Goal: Transaction & Acquisition: Purchase product/service

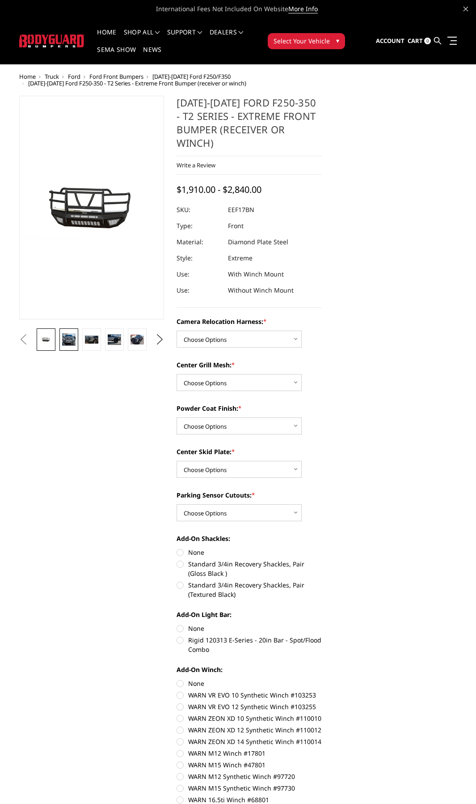
click at [71, 336] on img at bounding box center [68, 339] width 13 height 13
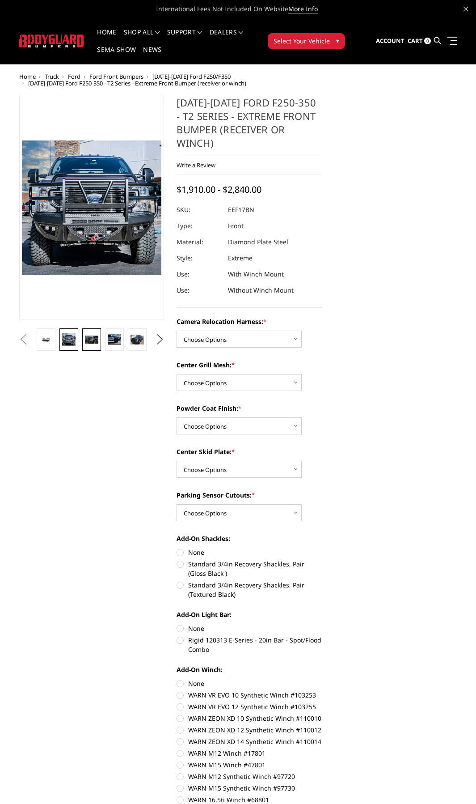
click at [88, 335] on img at bounding box center [91, 339] width 13 height 8
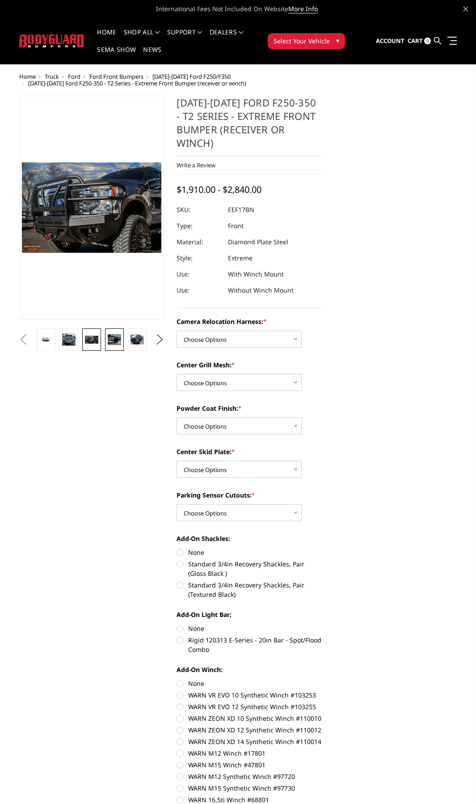
click at [107, 330] on link at bounding box center [114, 339] width 18 height 22
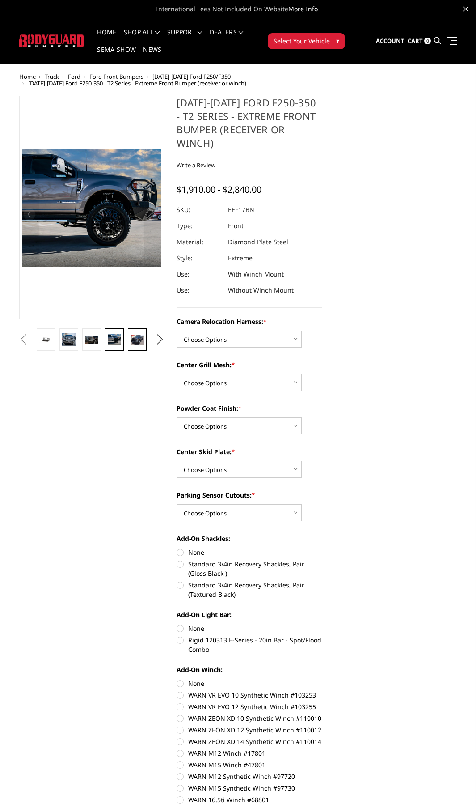
click at [132, 335] on img at bounding box center [137, 340] width 13 height 10
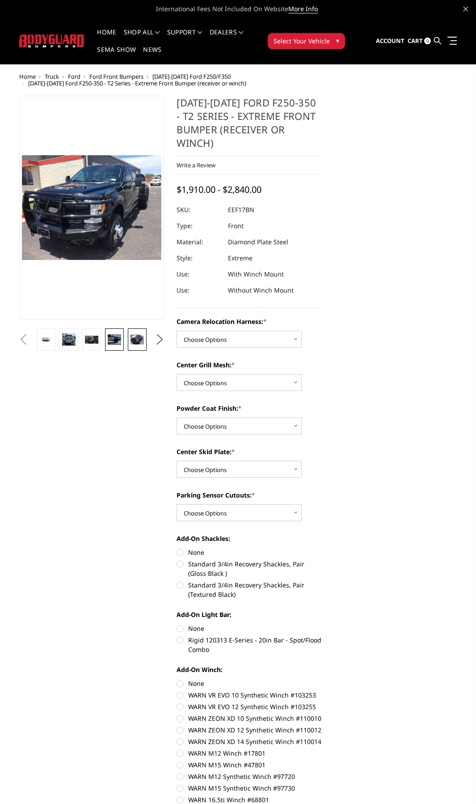
click at [113, 334] on img at bounding box center [114, 339] width 13 height 11
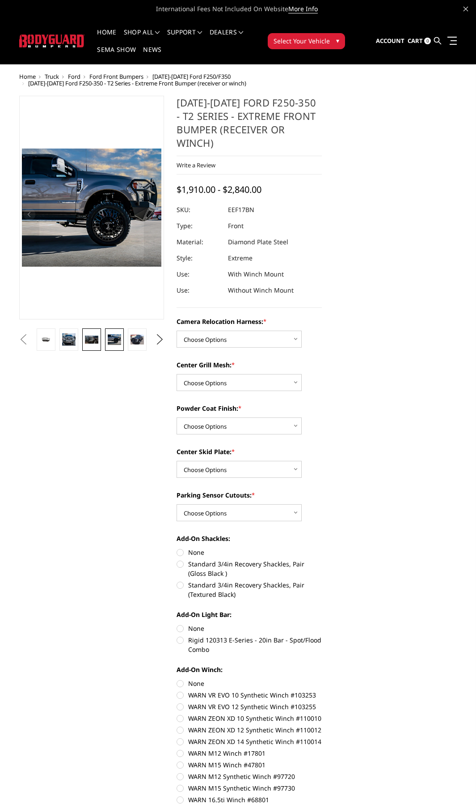
click at [97, 335] on img at bounding box center [91, 339] width 13 height 8
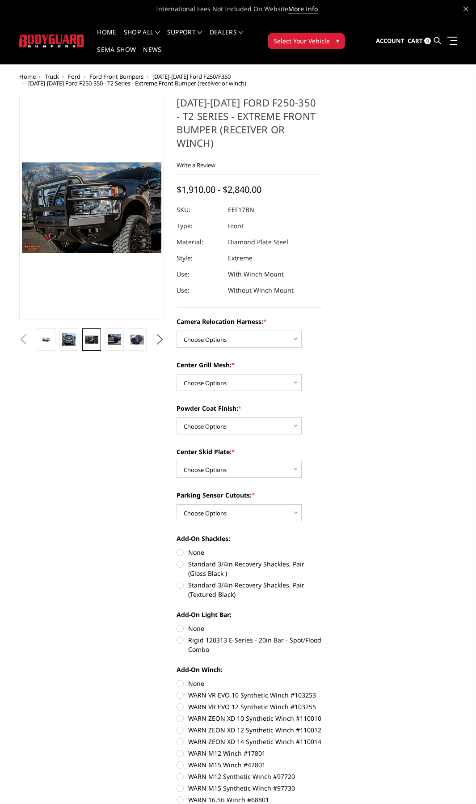
click at [78, 331] on li at bounding box center [69, 339] width 23 height 22
click at [73, 333] on img at bounding box center [68, 339] width 13 height 13
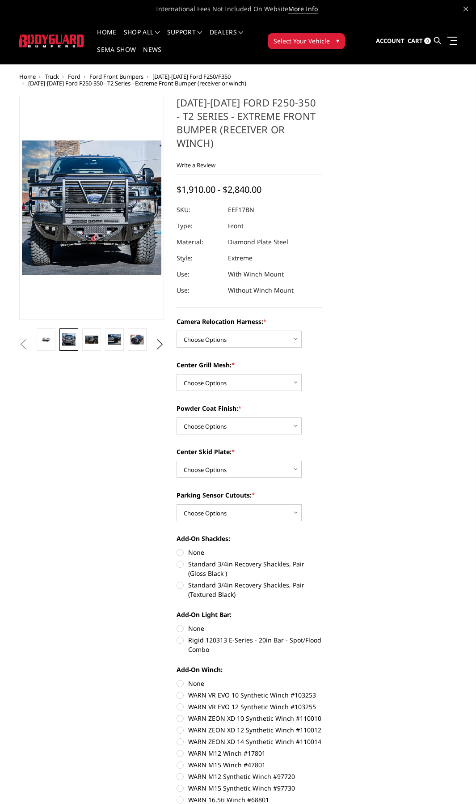
click at [27, 77] on span "Home" at bounding box center [27, 76] width 17 height 8
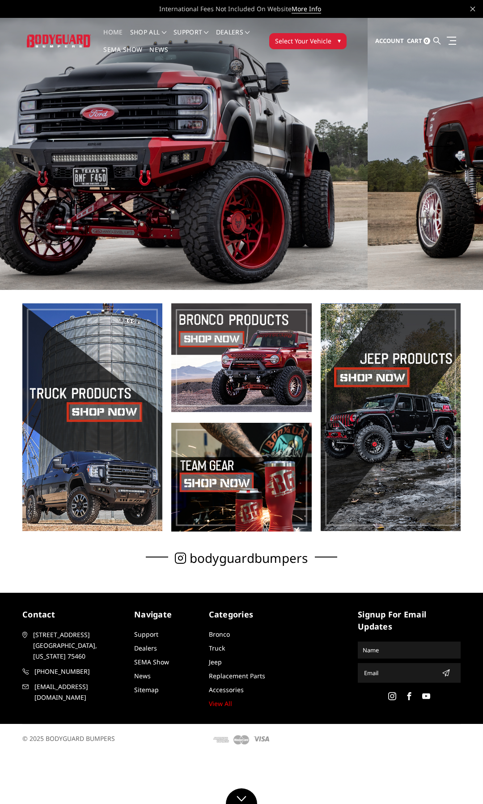
drag, startPoint x: 115, startPoint y: 186, endPoint x: 472, endPoint y: 192, distance: 357.9
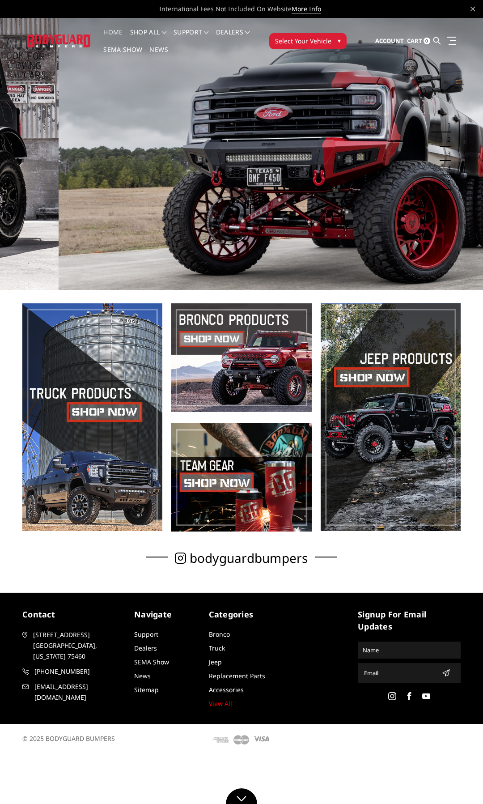
drag, startPoint x: 293, startPoint y: 196, endPoint x: 463, endPoint y: 195, distance: 170.4
click at [463, 195] on img at bounding box center [300, 154] width 483 height 272
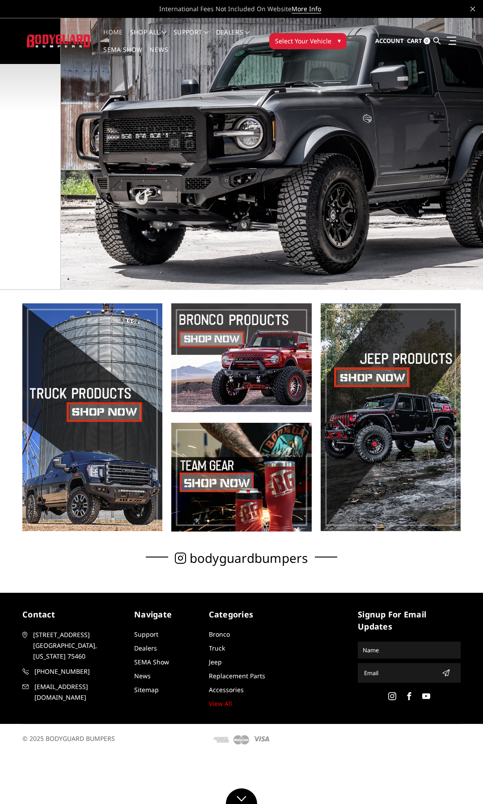
drag, startPoint x: 253, startPoint y: 198, endPoint x: 483, endPoint y: 185, distance: 230.3
click at [483, 185] on img at bounding box center [302, 154] width 483 height 272
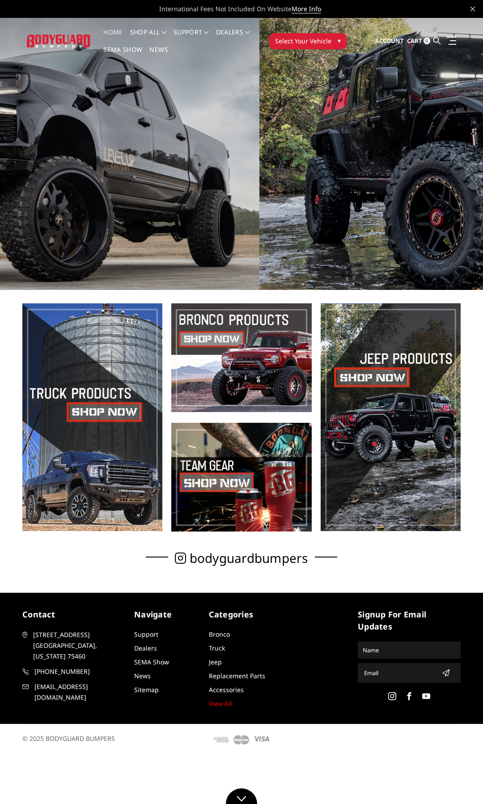
drag, startPoint x: 223, startPoint y: 194, endPoint x: 483, endPoint y: 204, distance: 259.6
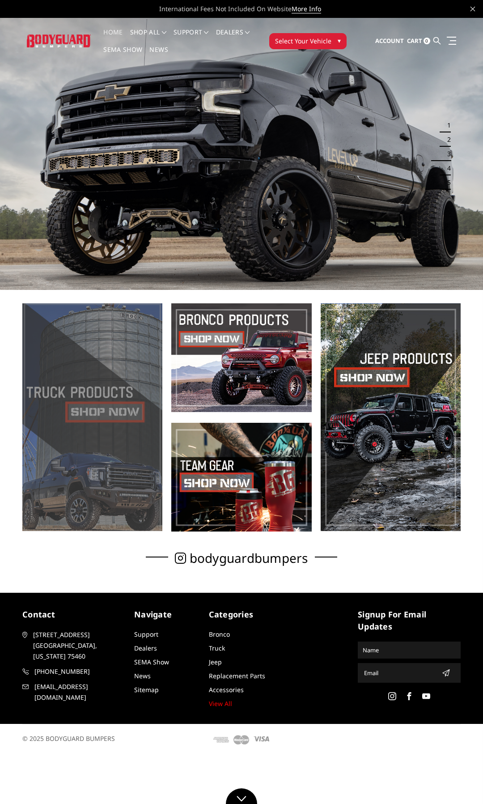
click at [98, 385] on span at bounding box center [92, 417] width 140 height 228
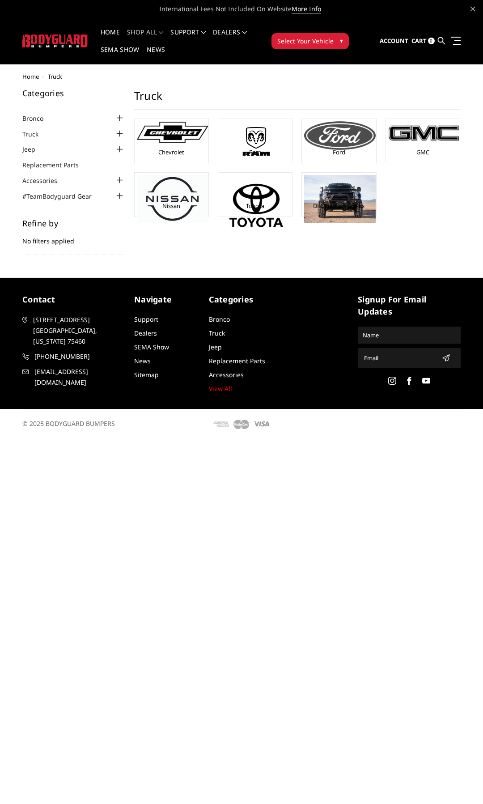
click at [337, 145] on img at bounding box center [340, 135] width 72 height 29
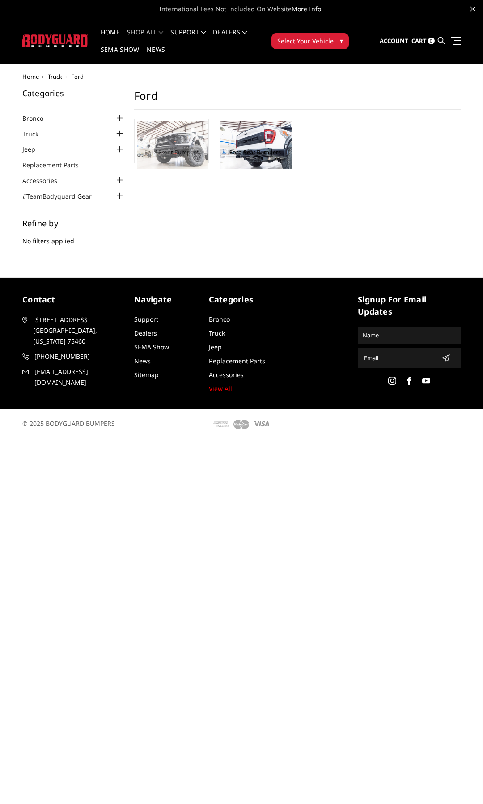
click at [170, 153] on img at bounding box center [173, 145] width 72 height 48
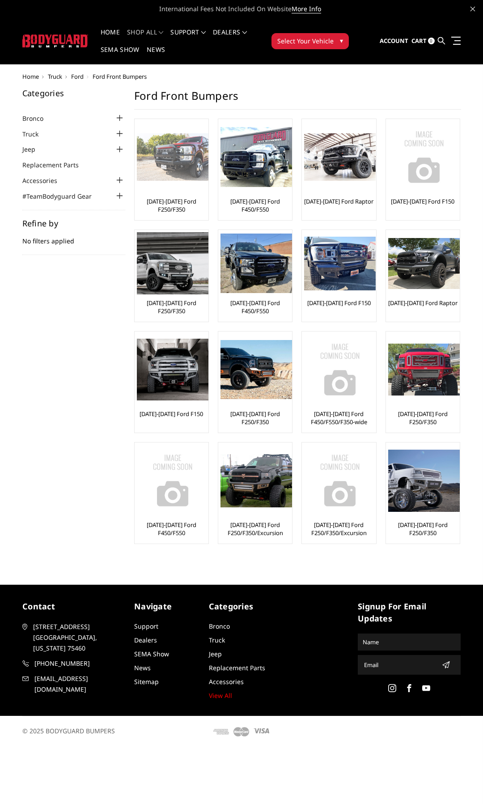
click at [182, 198] on link "[DATE]-[DATE] Ford F250/F350" at bounding box center [171, 205] width 69 height 16
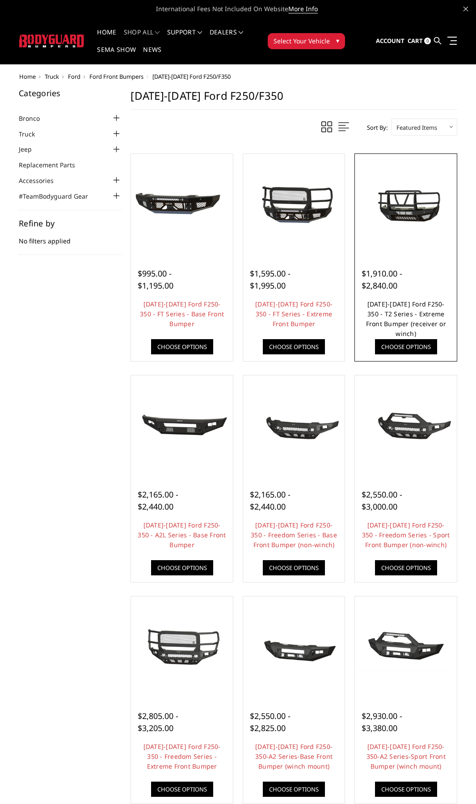
click at [408, 317] on link "[DATE]-[DATE] Ford F250-350 - T2 Series - Extreme Front Bumper (receiver or win…" at bounding box center [406, 319] width 80 height 38
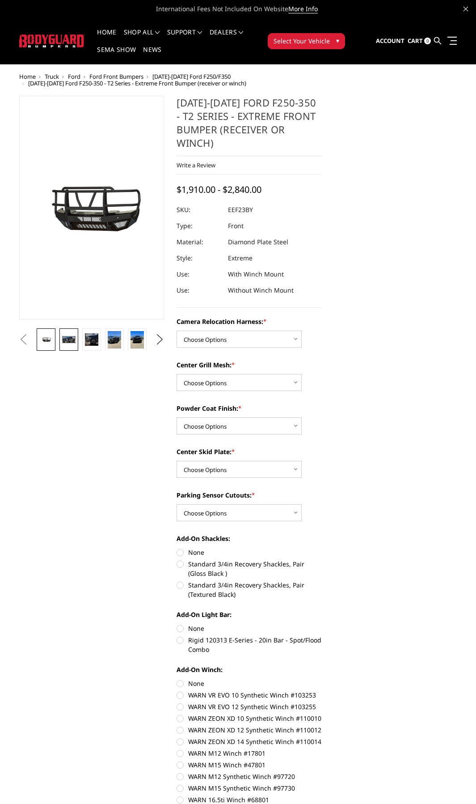
click at [69, 336] on img at bounding box center [68, 339] width 13 height 7
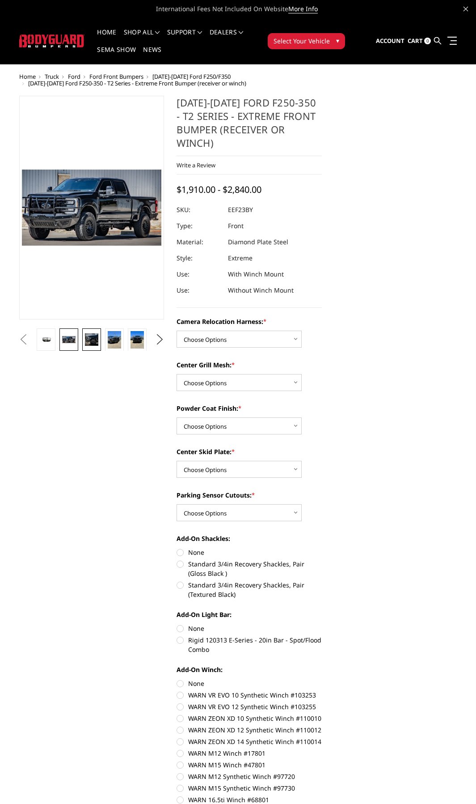
click at [93, 333] on img at bounding box center [91, 339] width 13 height 13
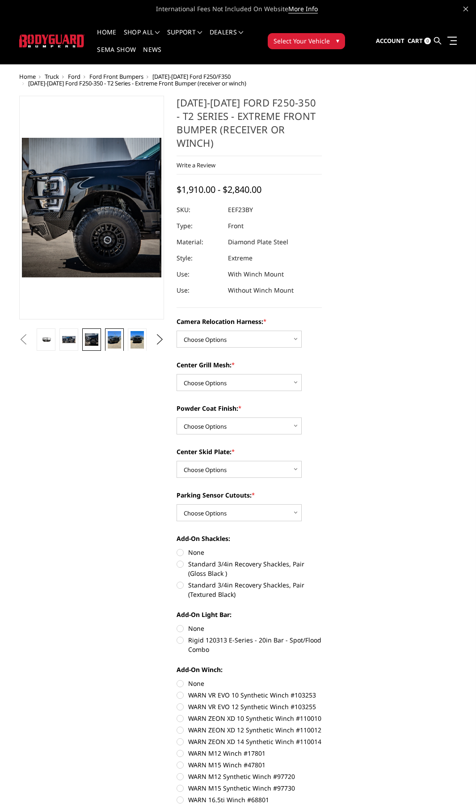
click at [112, 332] on img at bounding box center [114, 339] width 13 height 17
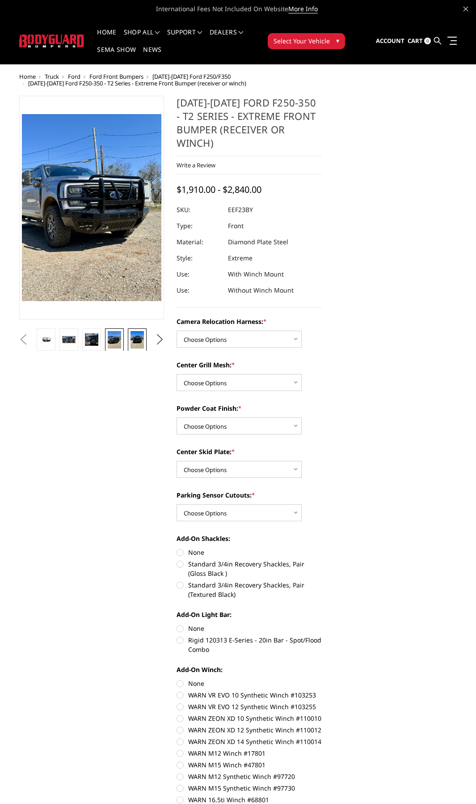
click at [139, 332] on img at bounding box center [137, 339] width 13 height 17
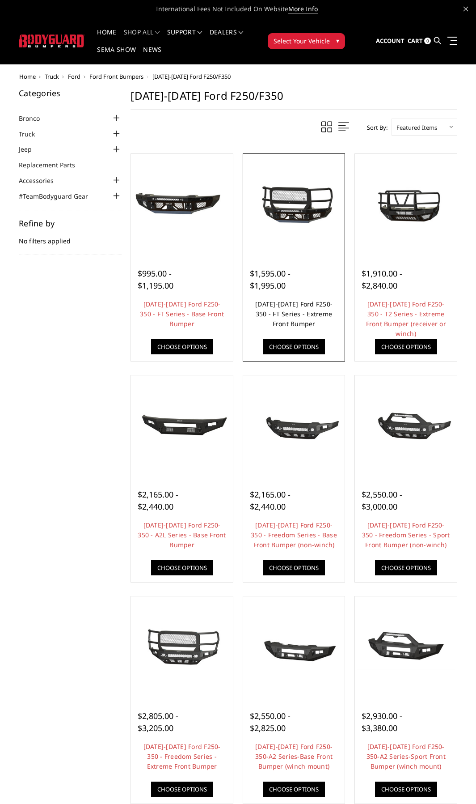
click at [273, 301] on link "[DATE]-[DATE] Ford F250-350 - FT Series - Extreme Front Bumper" at bounding box center [293, 314] width 77 height 28
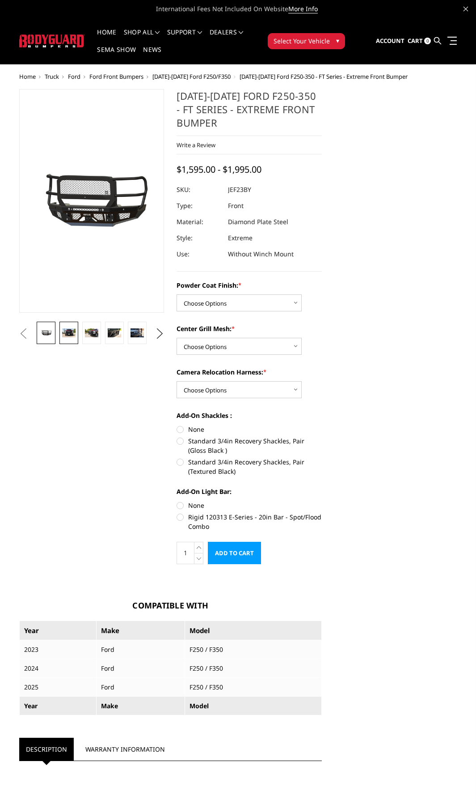
click at [69, 336] on img at bounding box center [68, 332] width 13 height 8
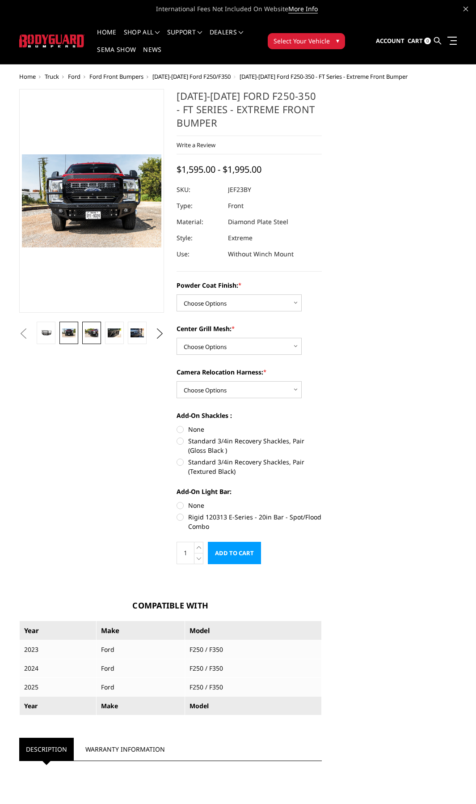
click at [85, 330] on link at bounding box center [91, 333] width 18 height 22
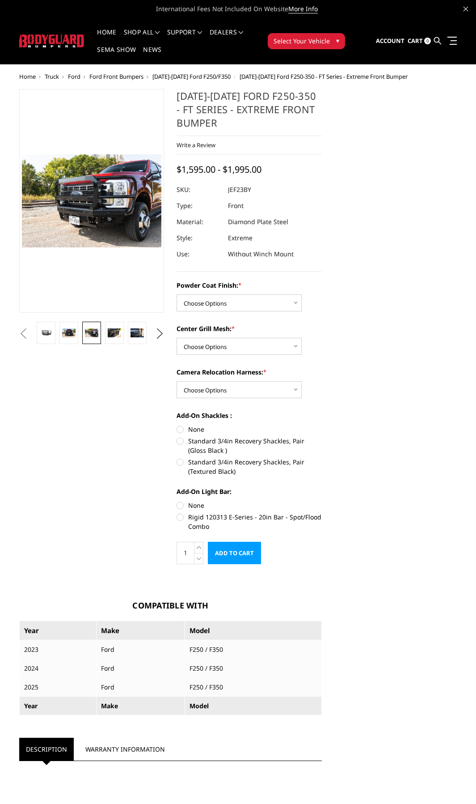
click at [86, 334] on img at bounding box center [91, 332] width 13 height 8
click at [110, 330] on img at bounding box center [114, 332] width 13 height 8
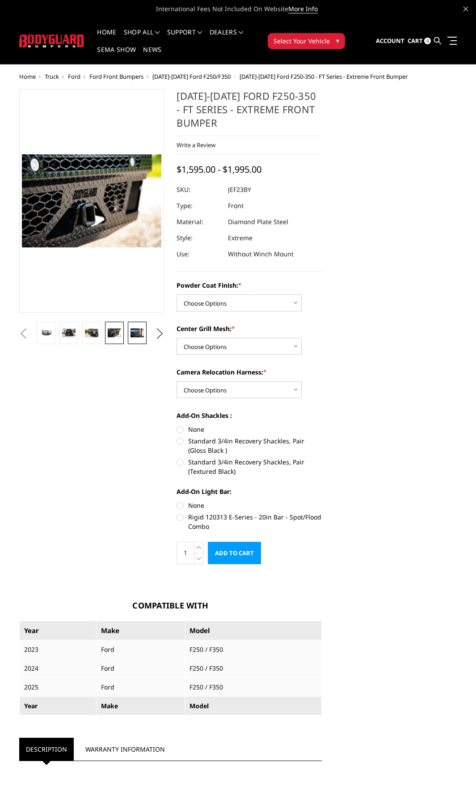
click at [138, 332] on img at bounding box center [137, 332] width 13 height 8
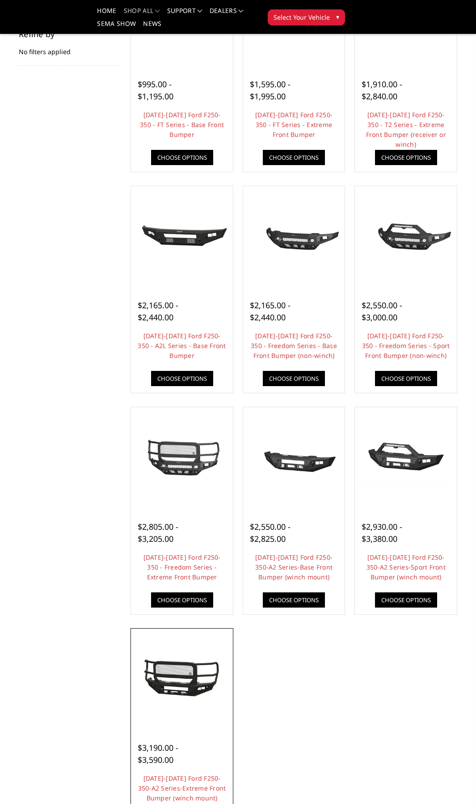
scroll to position [179, 0]
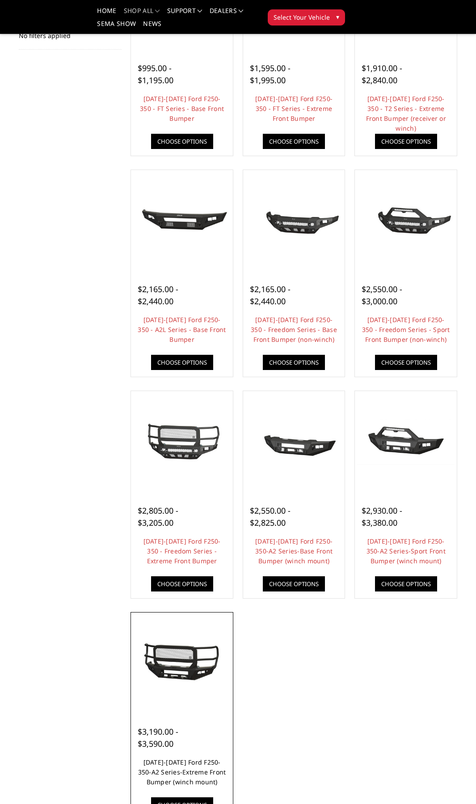
click at [174, 772] on link "[DATE]-[DATE] Ford F250-350-A2 Series-Extreme Front Bumper (winch mount)" at bounding box center [182, 772] width 88 height 28
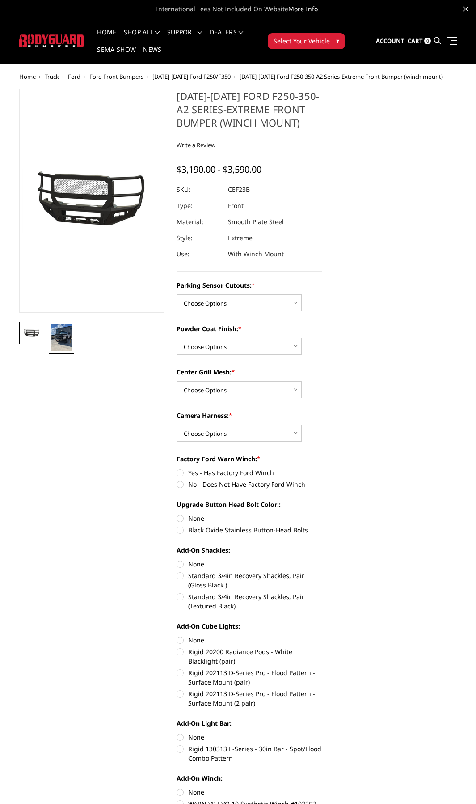
click at [57, 333] on img at bounding box center [61, 337] width 20 height 27
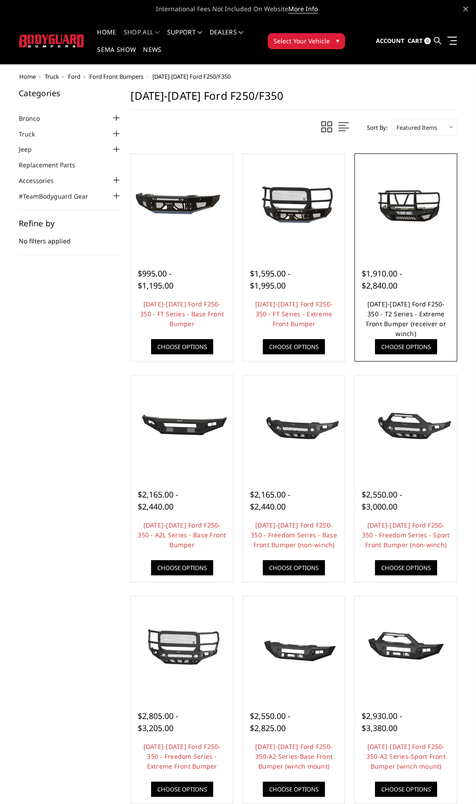
click at [388, 312] on link "[DATE]-[DATE] Ford F250-350 - T2 Series - Extreme Front Bumper (receiver or win…" at bounding box center [406, 319] width 80 height 38
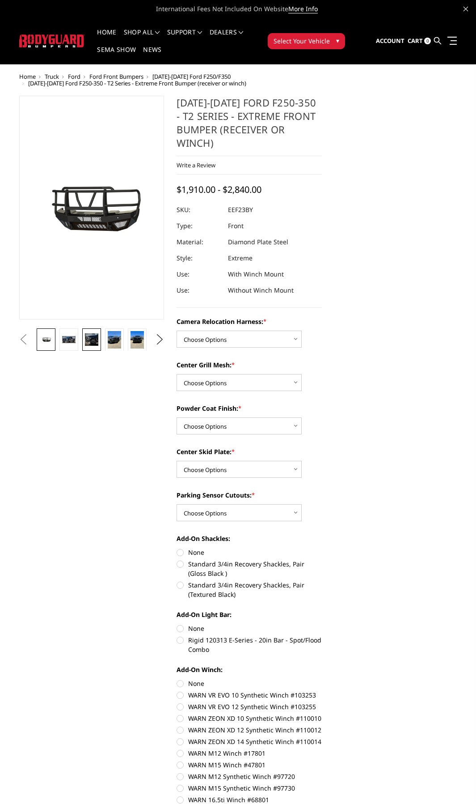
click at [89, 334] on img at bounding box center [91, 339] width 13 height 13
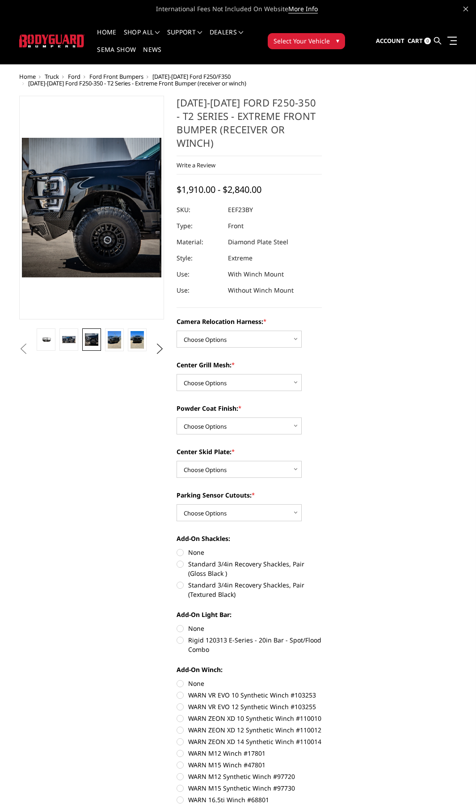
click at [91, 335] on img at bounding box center [91, 339] width 13 height 13
click at [77, 335] on link at bounding box center [68, 339] width 18 height 22
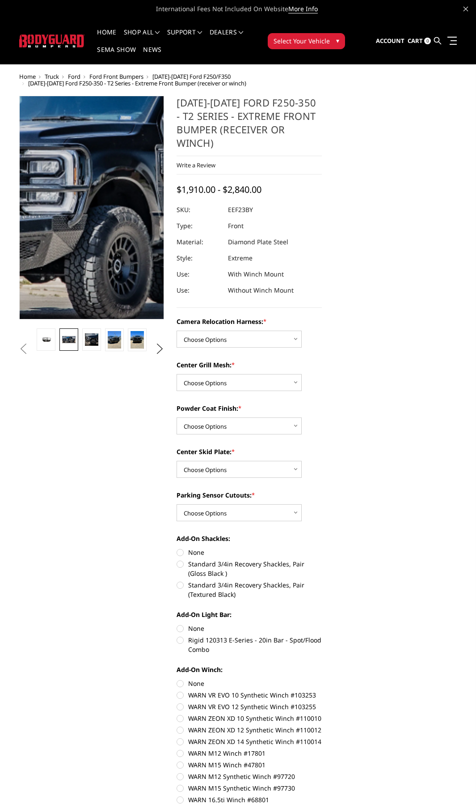
click at [78, 254] on img at bounding box center [133, 188] width 573 height 310
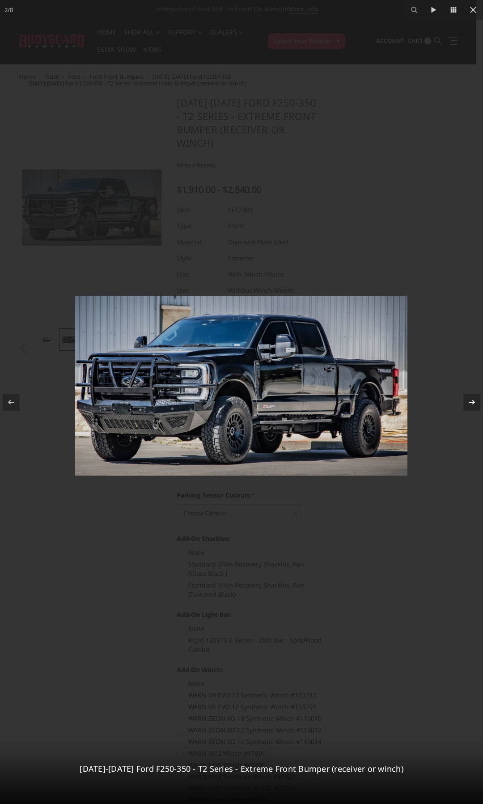
click at [470, 401] on icon at bounding box center [472, 402] width 11 height 11
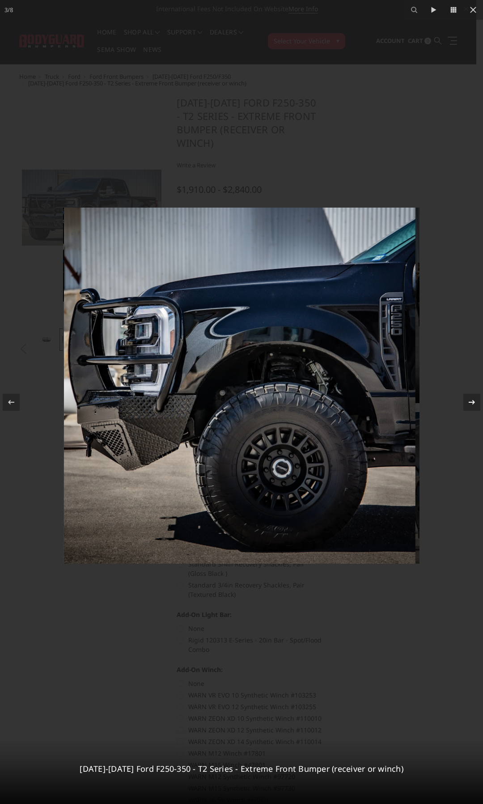
click at [467, 401] on icon at bounding box center [472, 402] width 11 height 11
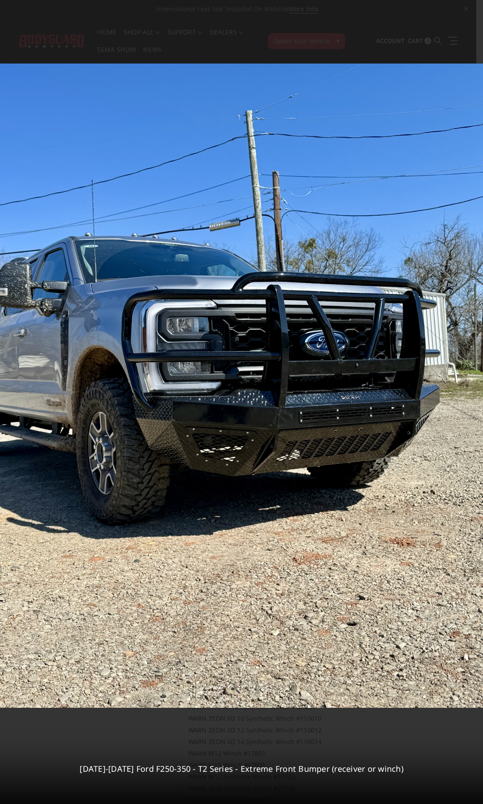
click at [467, 401] on div "4 / [PHONE_NUMBER][DATE][DATE] Ford F250-350 - T2 Series - Extreme Front Bumper…" at bounding box center [241, 402] width 483 height 804
click at [467, 402] on icon at bounding box center [472, 402] width 11 height 11
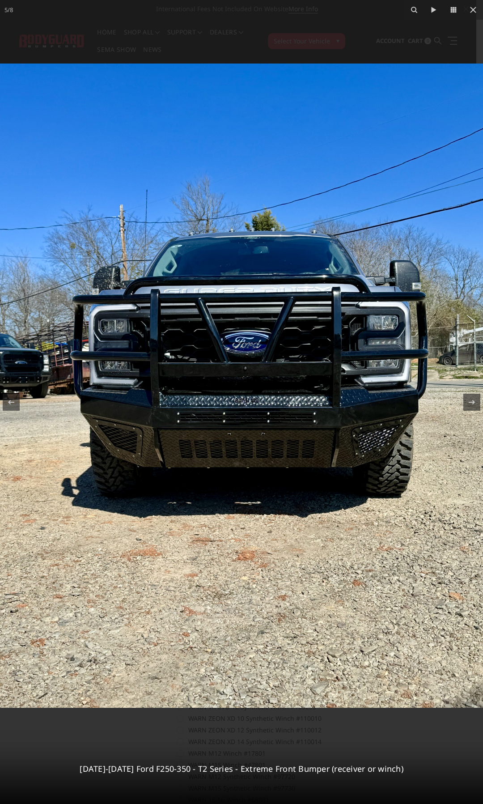
click at [350, 426] on img at bounding box center [241, 386] width 483 height 644
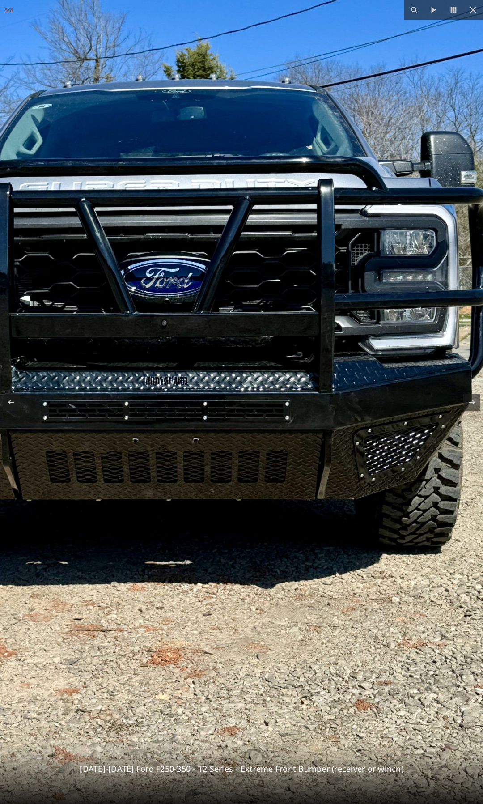
click at [350, 426] on img at bounding box center [157, 354] width 859 height 1145
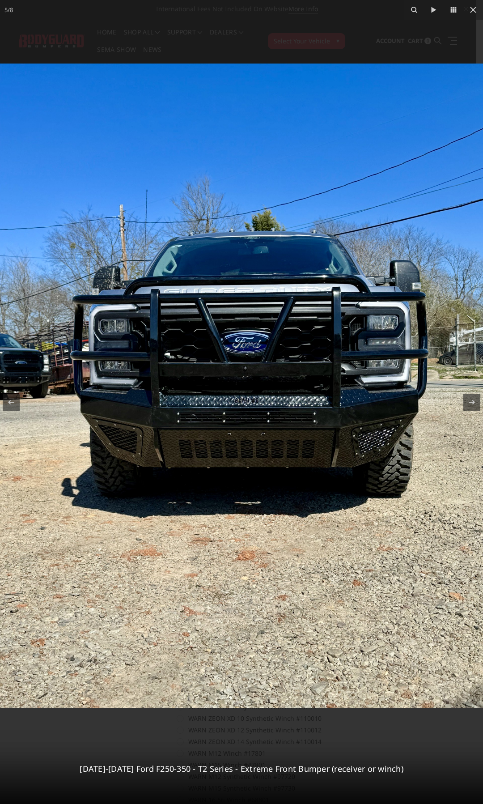
click at [350, 426] on img at bounding box center [241, 386] width 483 height 644
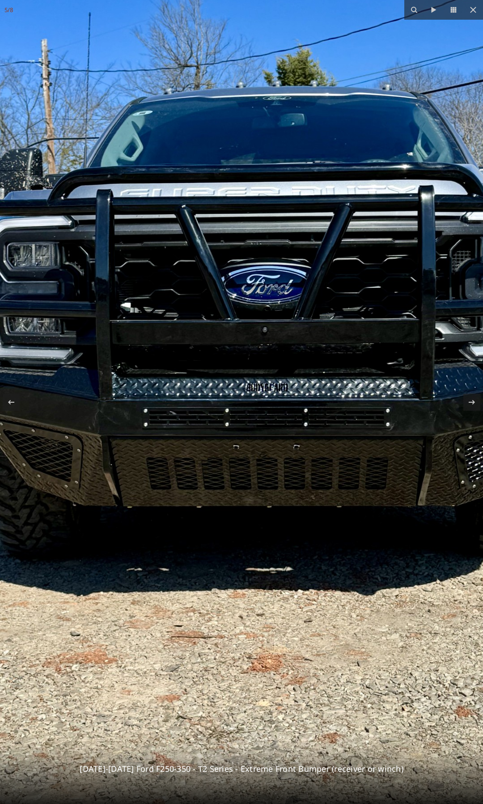
drag, startPoint x: 280, startPoint y: 436, endPoint x: 382, endPoint y: 442, distance: 102.2
click at [382, 442] on img at bounding box center [258, 360] width 859 height 1145
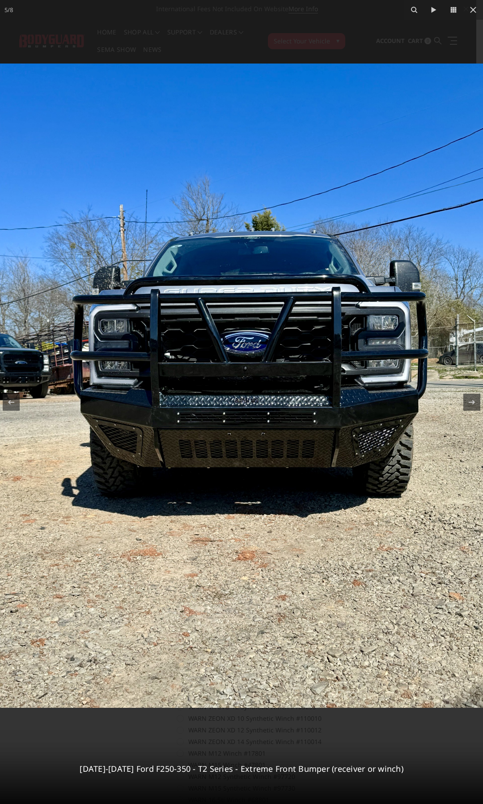
click at [382, 442] on img at bounding box center [241, 386] width 483 height 644
click at [325, 444] on img at bounding box center [241, 386] width 483 height 644
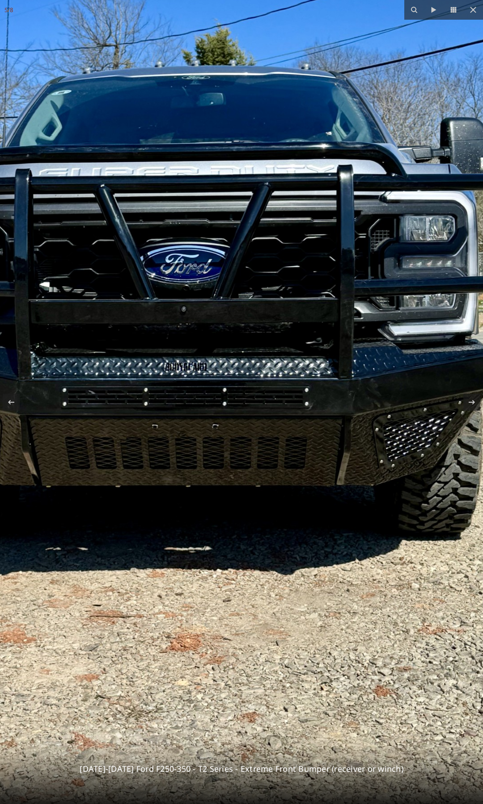
click at [325, 444] on img at bounding box center [176, 340] width 859 height 1145
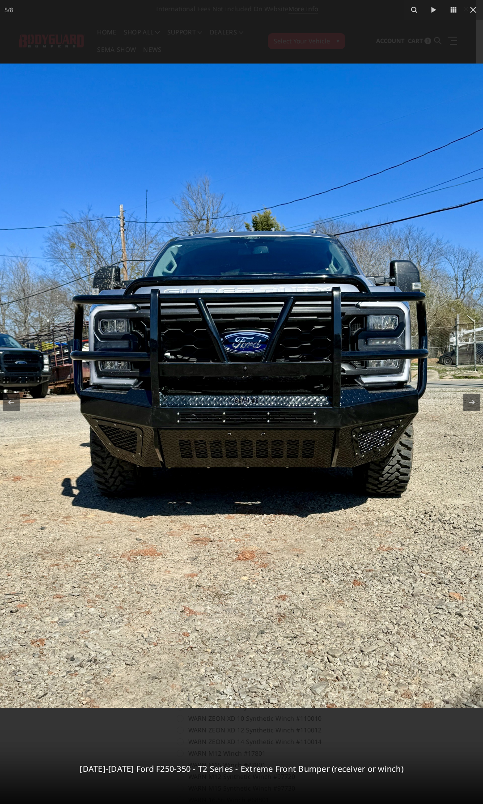
click at [325, 444] on img at bounding box center [241, 386] width 483 height 644
click at [4, 404] on div at bounding box center [11, 402] width 17 height 17
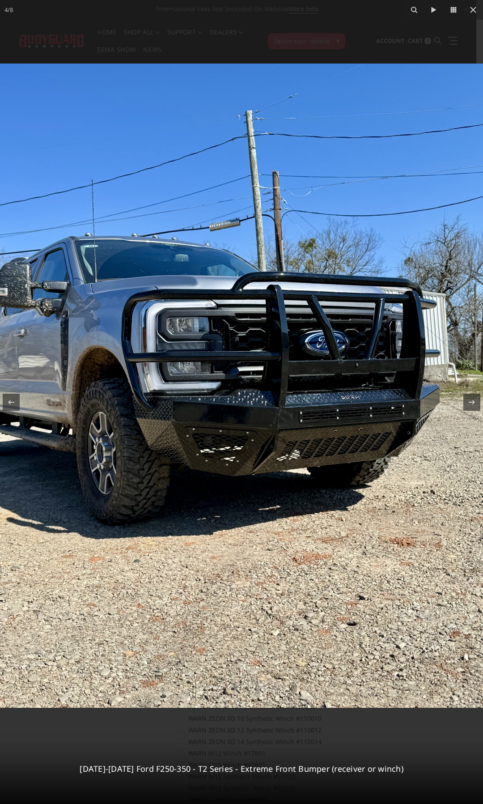
click at [303, 412] on img at bounding box center [241, 386] width 483 height 644
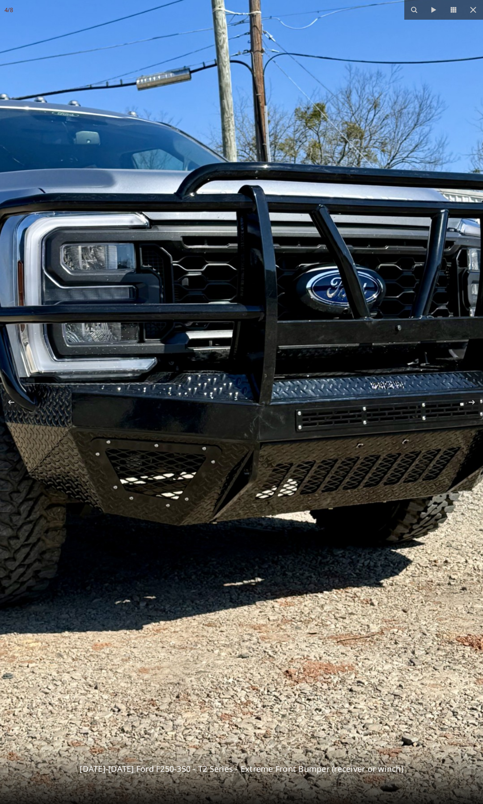
click at [303, 412] on img at bounding box center [193, 364] width 859 height 1145
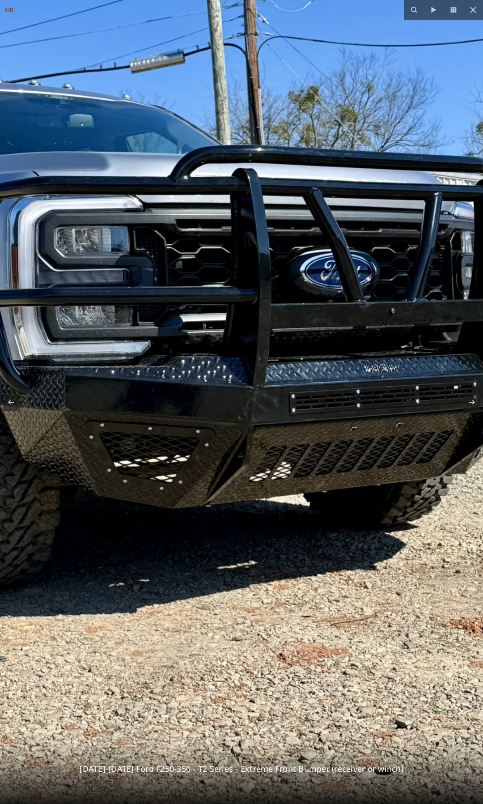
drag, startPoint x: 167, startPoint y: 453, endPoint x: 160, endPoint y: 436, distance: 18.4
click at [160, 436] on img at bounding box center [187, 347] width 859 height 1145
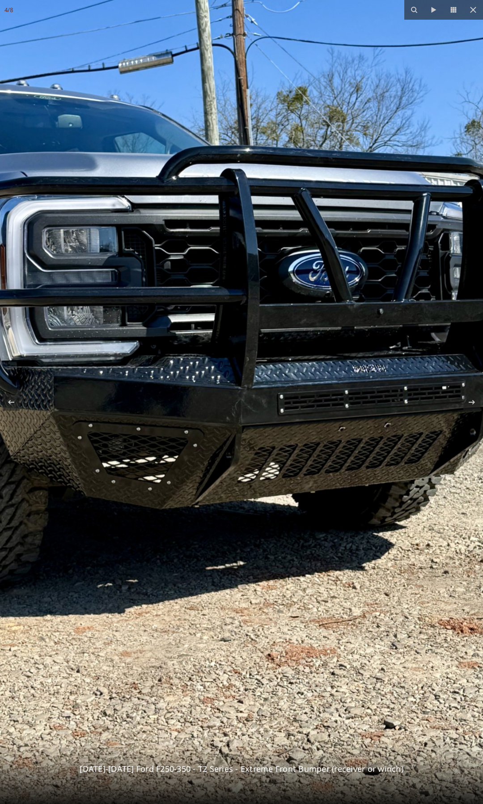
drag, startPoint x: 298, startPoint y: 433, endPoint x: 183, endPoint y: 436, distance: 115.4
click at [183, 436] on img at bounding box center [175, 347] width 859 height 1145
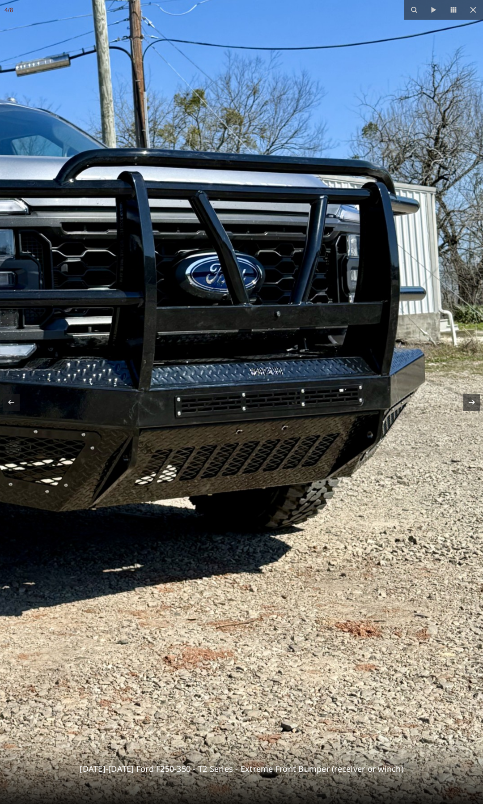
click at [466, 405] on div at bounding box center [471, 402] width 17 height 17
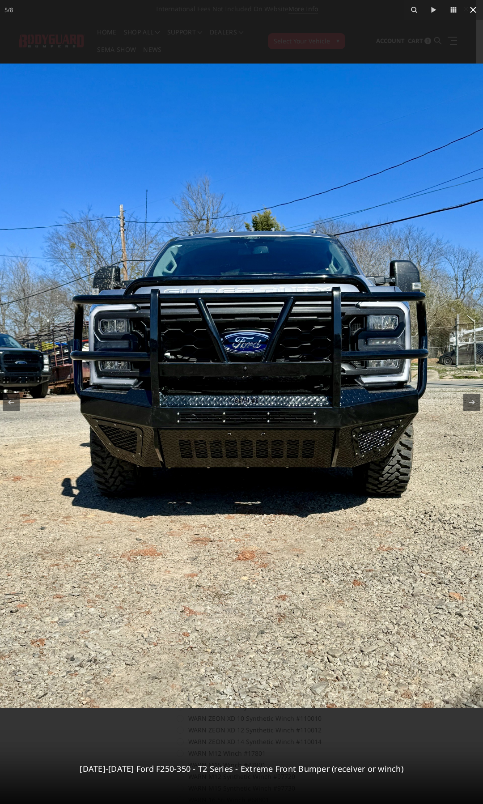
click at [471, 8] on icon at bounding box center [473, 10] width 6 height 6
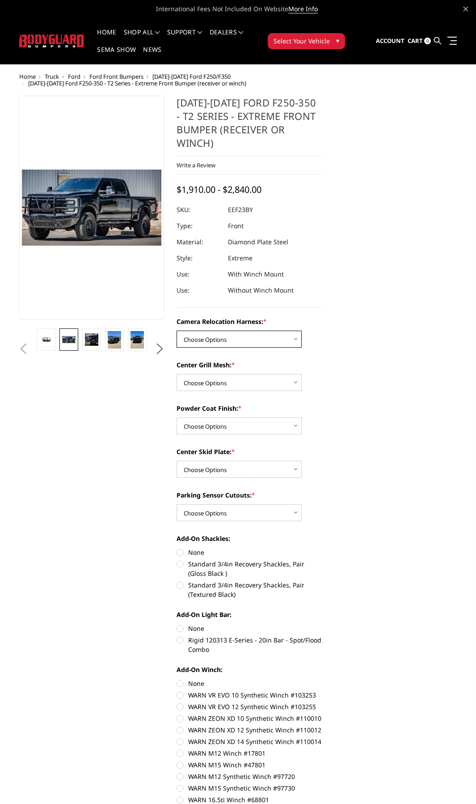
click at [288, 334] on select "Choose Options Without camera harness With camera harness" at bounding box center [239, 339] width 125 height 17
select select "3753"
click at [177, 331] on select "Choose Options Without camera harness With camera harness" at bounding box center [239, 339] width 125 height 17
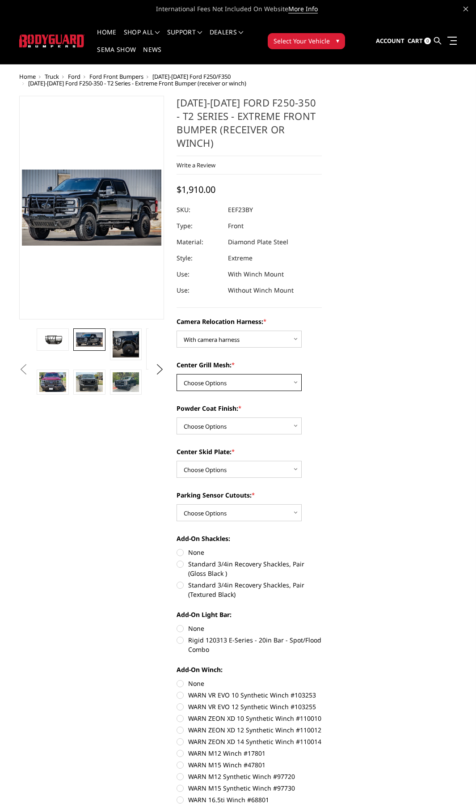
click at [251, 374] on select "Choose Options Without expanded metal With expanded metal" at bounding box center [239, 382] width 125 height 17
select select "3752"
click at [177, 374] on select "Choose Options Without expanded metal With expanded metal" at bounding box center [239, 382] width 125 height 17
click at [268, 422] on select "Choose Options Textured Black Powder Coat Gloss Black Powder Coat Bare Metal" at bounding box center [239, 425] width 125 height 17
select select "3749"
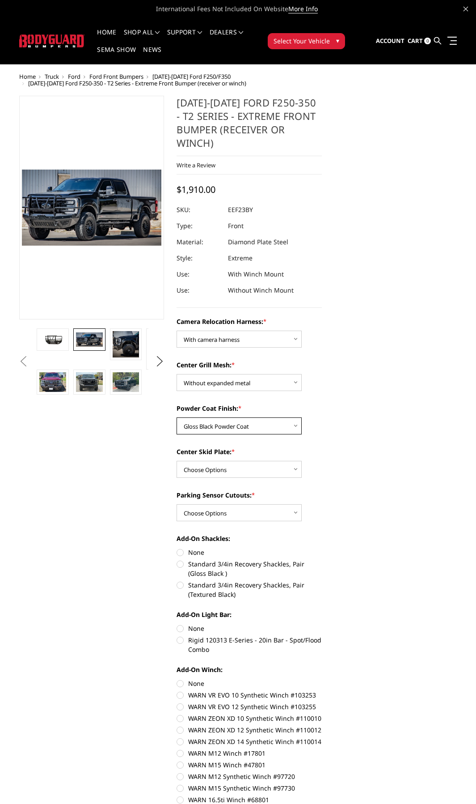
click at [177, 417] on select "Choose Options Textured Black Powder Coat Gloss Black Powder Coat Bare Metal" at bounding box center [239, 425] width 125 height 17
click at [291, 465] on select "Choose Options Winch Mount Skid Plate Standard Skid Plate (included) 2" Receive…" at bounding box center [239, 469] width 125 height 17
select select "3747"
click at [177, 461] on select "Choose Options Winch Mount Skid Plate Standard Skid Plate (included) 2" Receive…" at bounding box center [239, 469] width 125 height 17
click at [252, 508] on select "Choose Options Yes - With Parking Sensor Cutouts" at bounding box center [239, 512] width 125 height 17
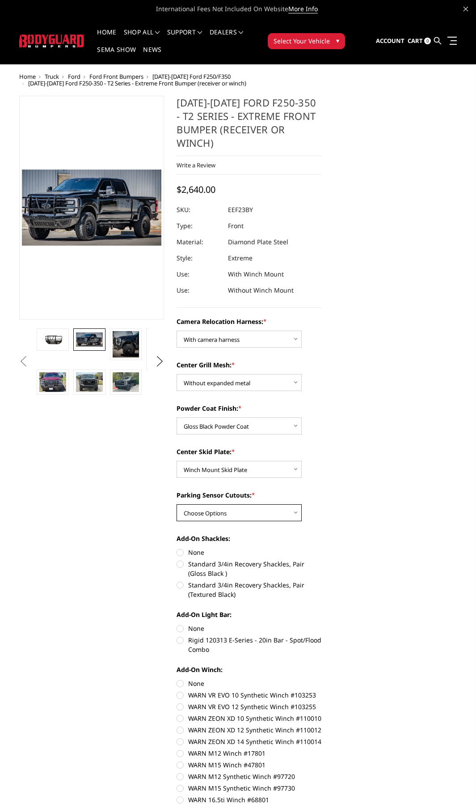
select select "3744"
click at [177, 504] on select "Choose Options Yes - With Parking Sensor Cutouts" at bounding box center [239, 512] width 125 height 17
click at [182, 559] on label "Standard 3/4in Recovery Shackles, Pair (Gloss Black )" at bounding box center [249, 568] width 145 height 19
click at [322, 548] on input "Standard 3/4in Recovery Shackles, Pair (Gloss Black )" at bounding box center [322, 548] width 0 height 0
radio input "true"
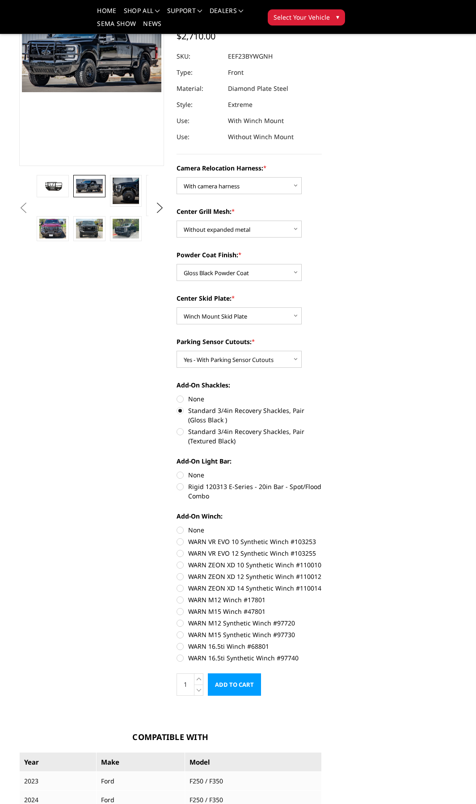
scroll to position [134, 0]
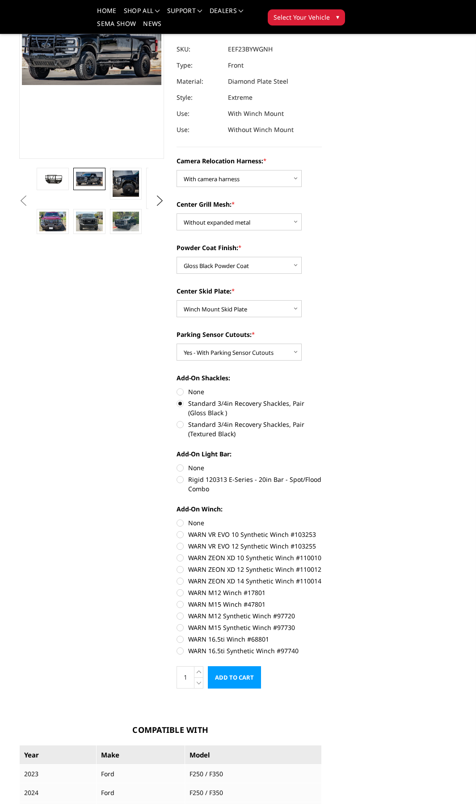
click at [181, 518] on label "None" at bounding box center [249, 522] width 145 height 9
click at [177, 518] on input "None" at bounding box center [177, 518] width 0 height 0
radio input "true"
click at [181, 475] on label "Rigid 120313 E-Series - 20in Bar - Spot/Flood Combo" at bounding box center [249, 484] width 145 height 19
click at [322, 463] on input "Rigid 120313 E-Series - 20in Bar - Spot/Flood Combo" at bounding box center [322, 463] width 0 height 0
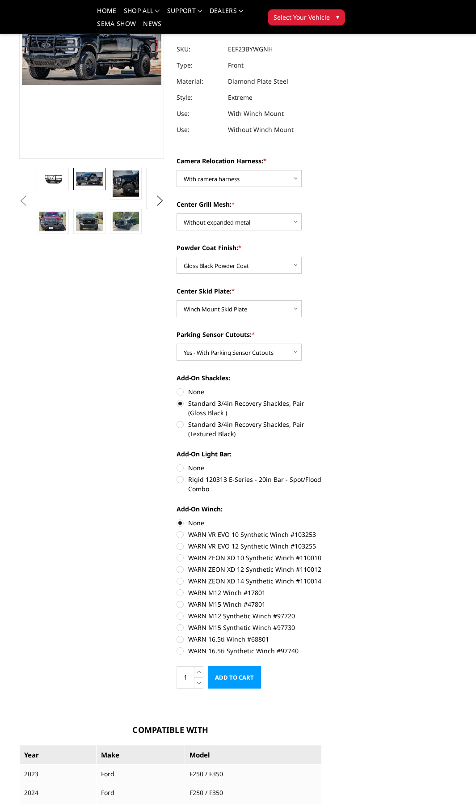
radio input "true"
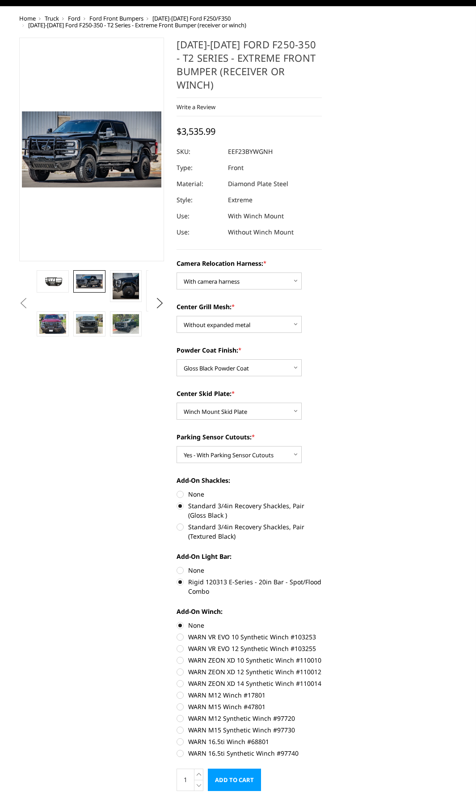
scroll to position [0, 0]
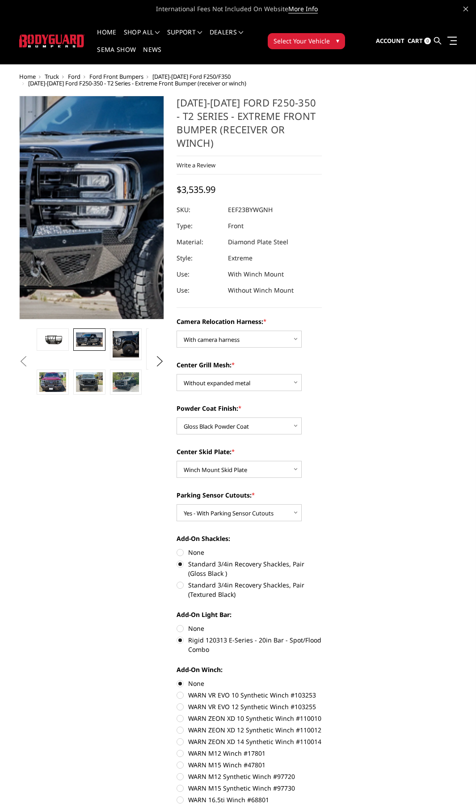
click at [61, 218] on img at bounding box center [183, 202] width 573 height 310
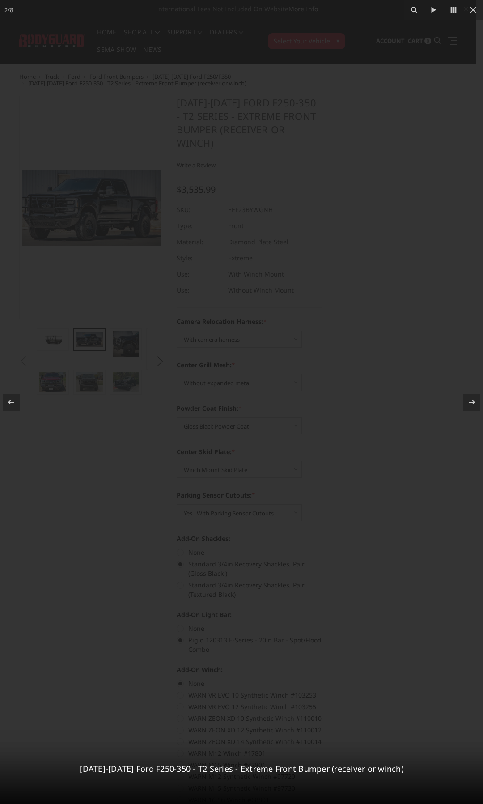
click at [61, 218] on div at bounding box center [241, 402] width 483 height 804
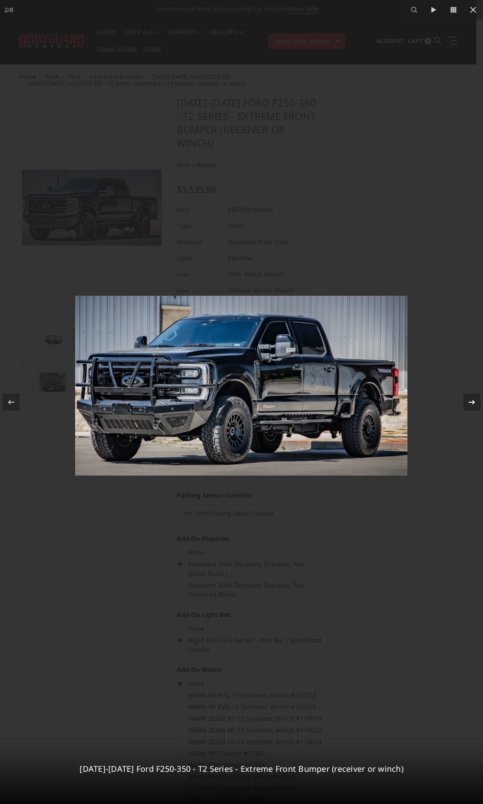
click at [470, 403] on icon at bounding box center [472, 402] width 11 height 11
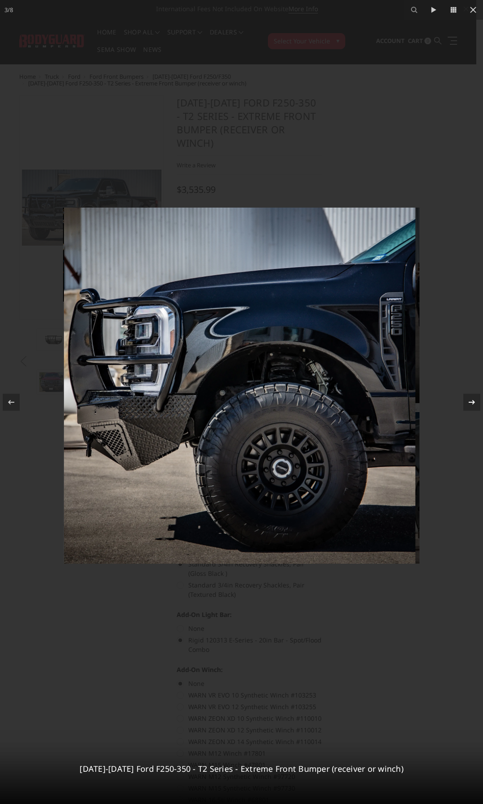
click at [470, 403] on icon at bounding box center [472, 402] width 11 height 11
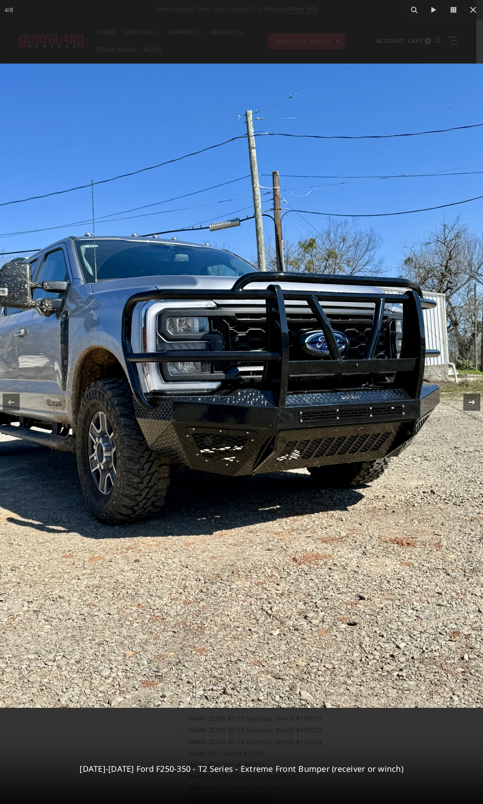
click at [466, 406] on div at bounding box center [471, 402] width 17 height 17
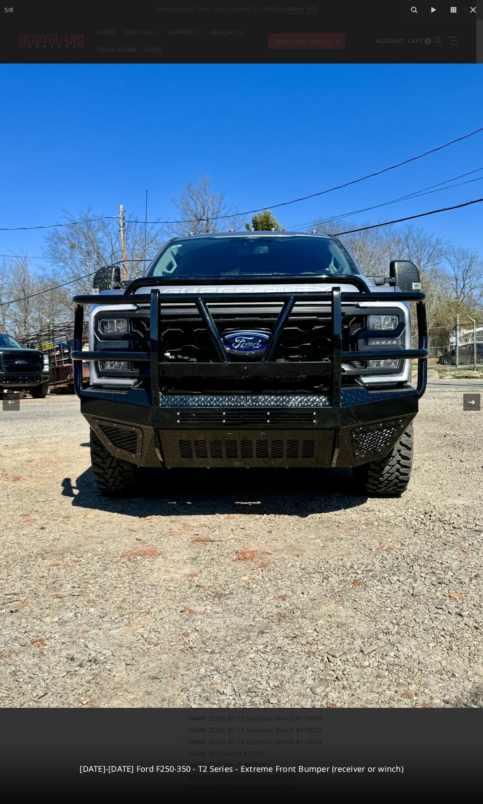
click at [466, 406] on div at bounding box center [471, 402] width 17 height 17
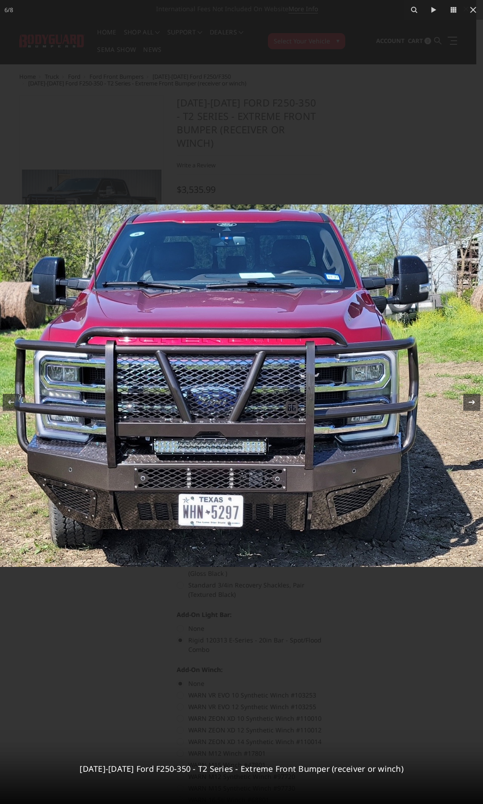
click at [467, 407] on div "6 / [PHONE_NUMBER][DATE][DATE] Ford F250-350 - T2 Series - Extreme Front Bumper…" at bounding box center [241, 402] width 483 height 804
click at [467, 403] on icon at bounding box center [472, 402] width 11 height 11
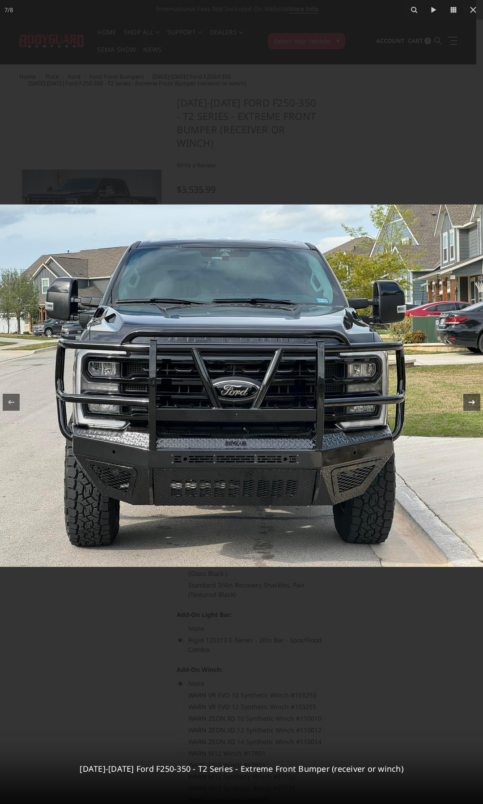
click at [468, 401] on icon at bounding box center [472, 402] width 11 height 11
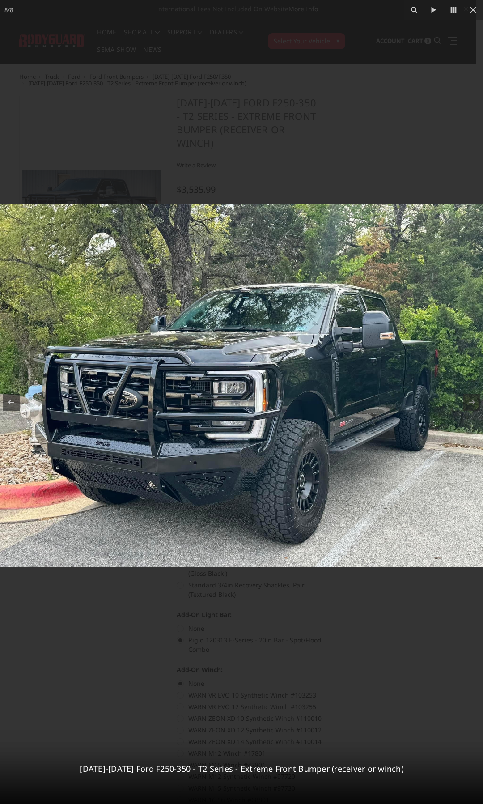
click at [111, 456] on img at bounding box center [241, 385] width 483 height 362
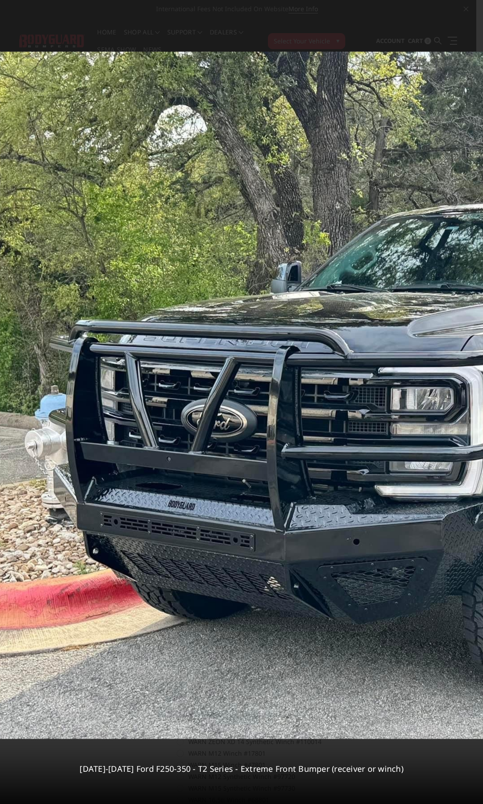
drag, startPoint x: 164, startPoint y: 539, endPoint x: 251, endPoint y: 525, distance: 88.8
click at [251, 525] on img at bounding box center [445, 395] width 916 height 687
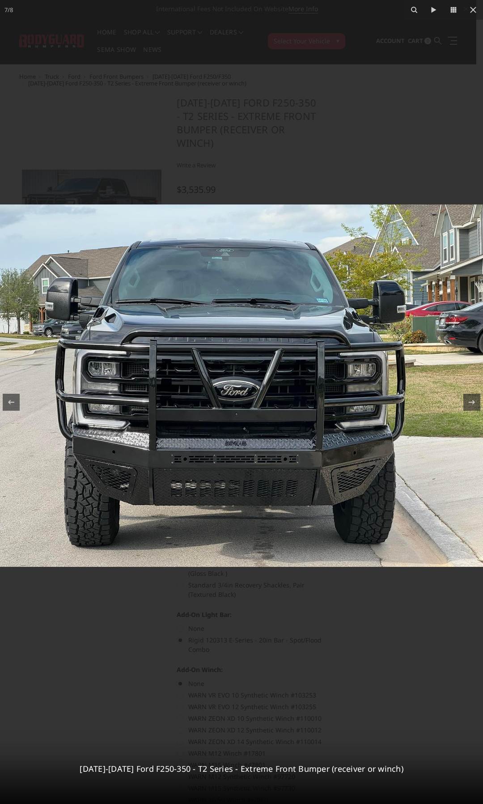
click at [242, 417] on img at bounding box center [241, 385] width 483 height 362
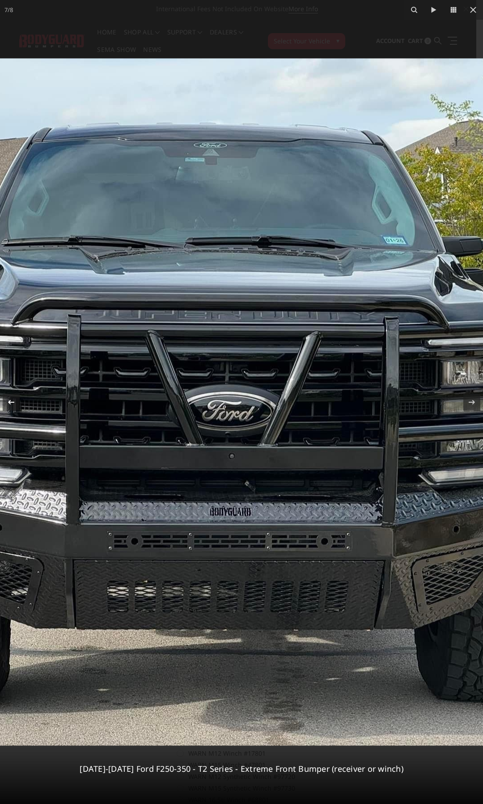
click at [15, 406] on icon at bounding box center [11, 402] width 11 height 11
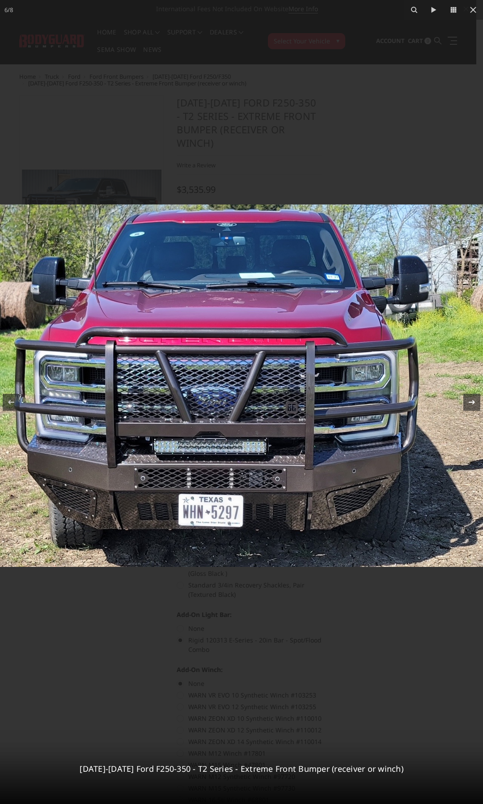
click at [471, 398] on icon at bounding box center [472, 402] width 11 height 11
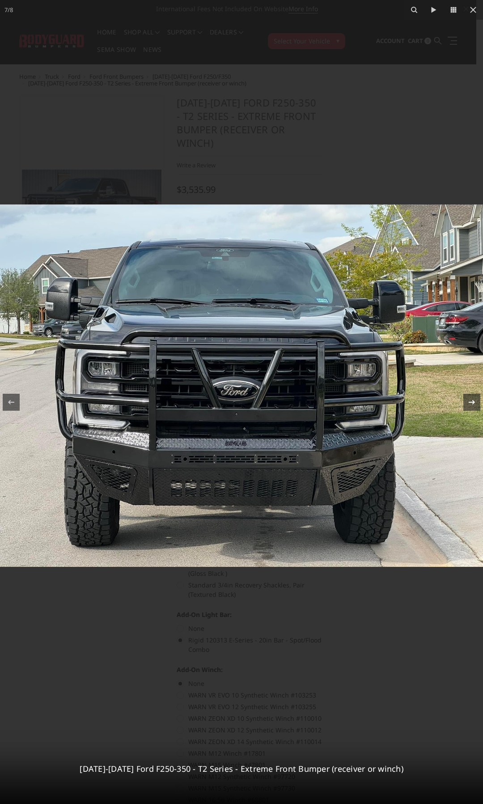
click at [471, 398] on icon at bounding box center [472, 402] width 11 height 11
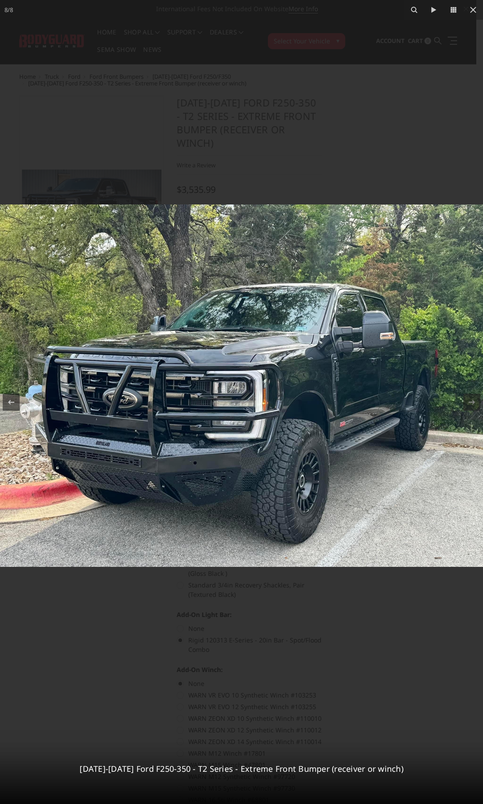
click at [240, 432] on img at bounding box center [241, 385] width 483 height 362
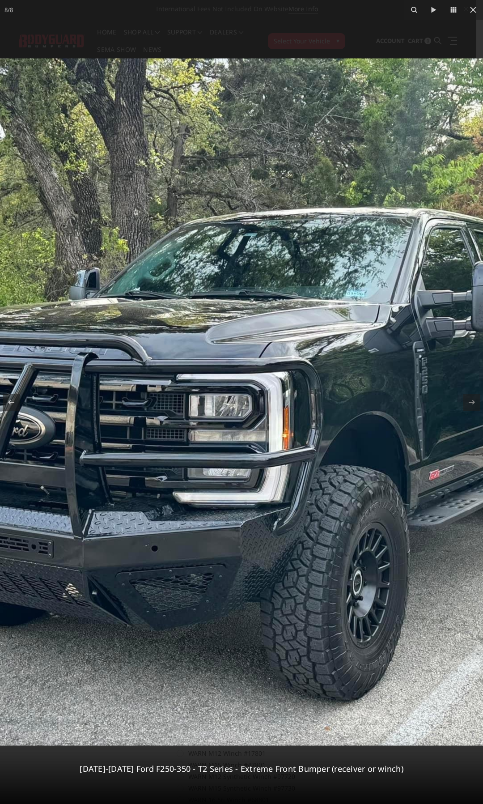
drag, startPoint x: 263, startPoint y: 432, endPoint x: 251, endPoint y: 426, distance: 12.6
click at [261, 431] on img at bounding box center [243, 402] width 916 height 687
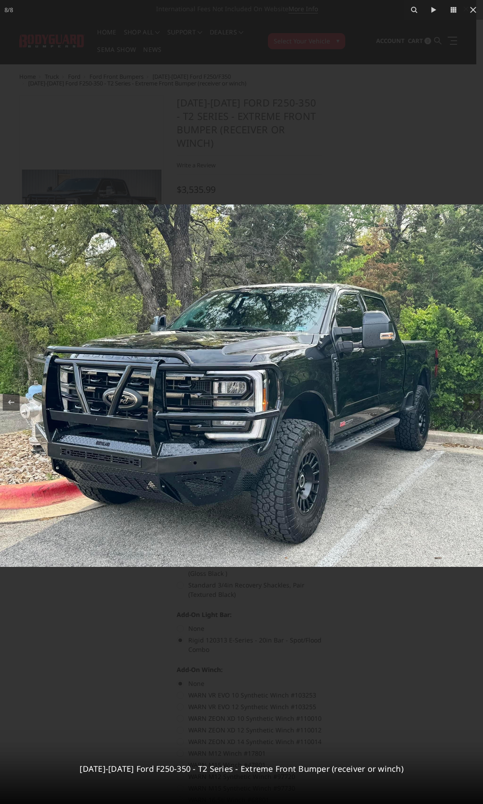
click at [292, 170] on div at bounding box center [241, 402] width 483 height 804
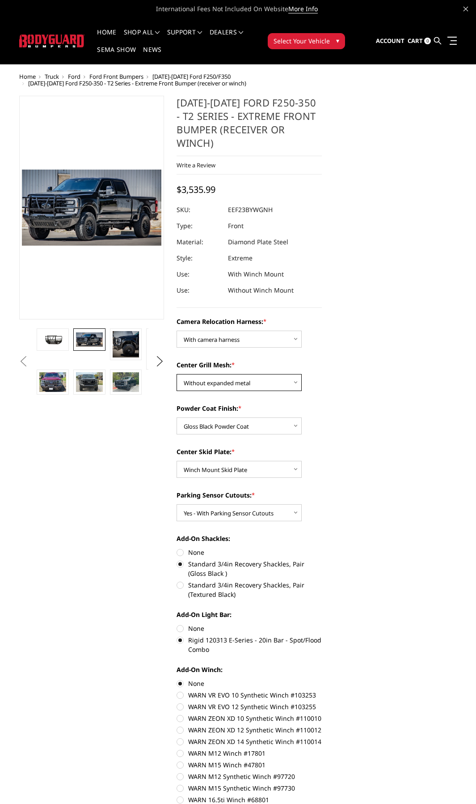
click at [288, 374] on select "Choose Options Without expanded metal With expanded metal" at bounding box center [239, 382] width 125 height 17
click at [177, 374] on select "Choose Options Without expanded metal With expanded metal" at bounding box center [239, 382] width 125 height 17
click at [297, 417] on select "Choose Options Textured Black Powder Coat Gloss Black Powder Coat Bare Metal" at bounding box center [239, 425] width 125 height 17
click at [177, 417] on select "Choose Options Textured Black Powder Coat Gloss Black Powder Coat Bare Metal" at bounding box center [239, 425] width 125 height 17
